Goal: Task Accomplishment & Management: Manage account settings

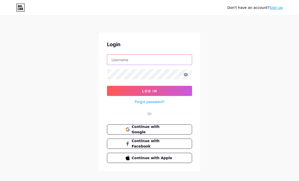
type input "pixdental"
click at [150, 91] on button "Log In" at bounding box center [149, 91] width 85 height 10
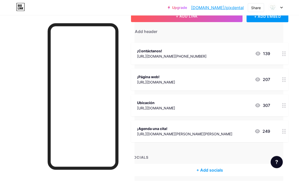
scroll to position [35, 26]
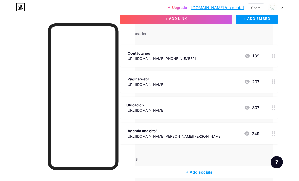
click at [273, 134] on icon at bounding box center [274, 133] width 4 height 5
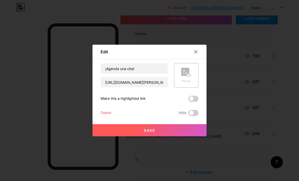
click at [111, 116] on div "Delete" at bounding box center [106, 113] width 11 height 6
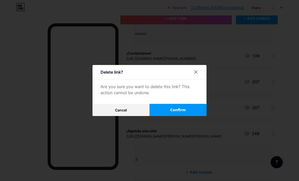
click at [179, 113] on span "Confirm" at bounding box center [178, 109] width 16 height 5
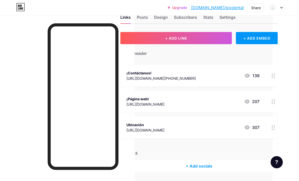
click at [163, 109] on div "¡Página web! [URL][DOMAIN_NAME] 207" at bounding box center [198, 102] width 157 height 22
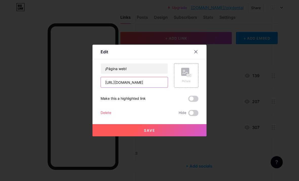
click at [148, 87] on input "[URL][DOMAIN_NAME]" at bounding box center [134, 82] width 67 height 10
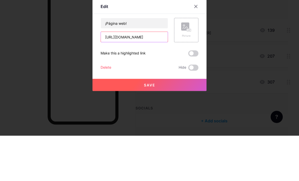
click at [156, 77] on input "[URL][DOMAIN_NAME]" at bounding box center [134, 82] width 67 height 10
click at [158, 77] on input "[URL][DOMAIN_NAME]" at bounding box center [134, 82] width 67 height 10
click at [194, 47] on div at bounding box center [195, 51] width 9 height 9
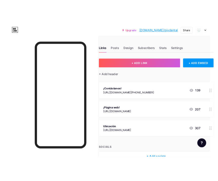
scroll to position [0, 0]
